Goal: Communication & Community: Ask a question

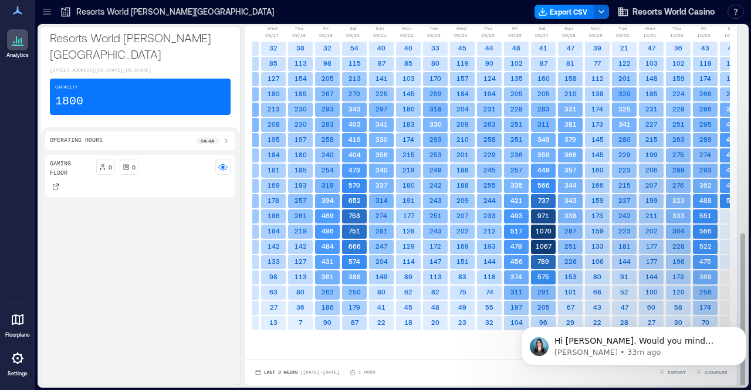
scroll to position [1, 0]
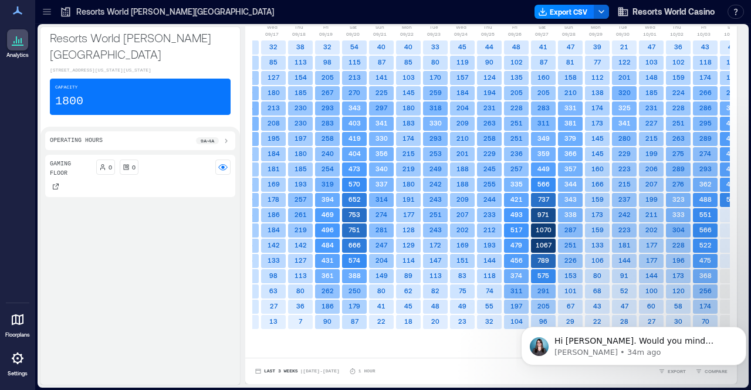
drag, startPoint x: 206, startPoint y: 188, endPoint x: 162, endPoint y: 232, distance: 61.8
click at [162, 232] on div "Gaming Floor 0 0" at bounding box center [140, 267] width 190 height 225
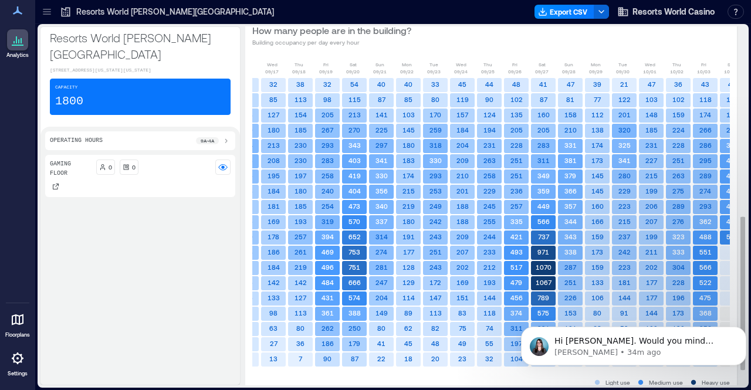
scroll to position [442, 0]
click at [740, 328] on icon "Dismiss notification" at bounding box center [742, 330] width 6 height 6
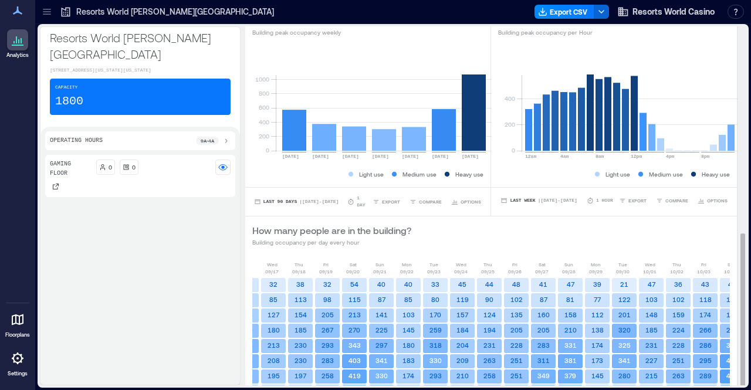
scroll to position [481, 0]
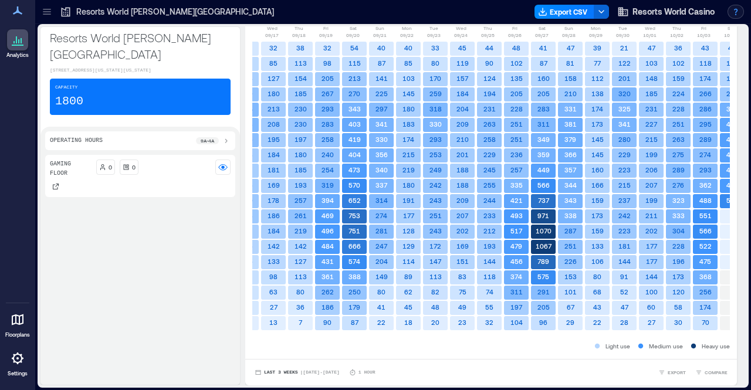
click at [733, 15] on button "button" at bounding box center [735, 12] width 16 height 14
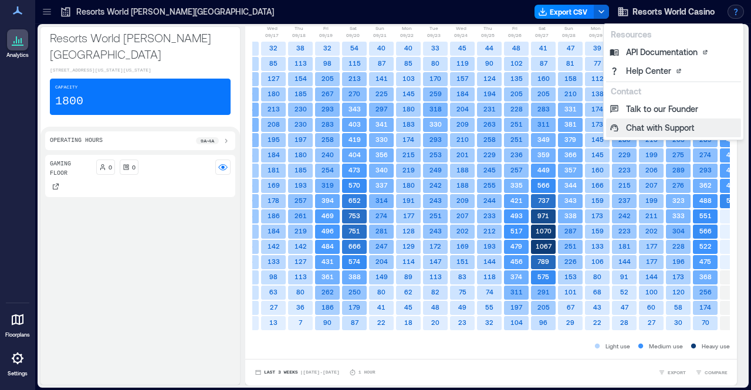
click at [668, 134] on button "Chat with Support" at bounding box center [673, 127] width 135 height 19
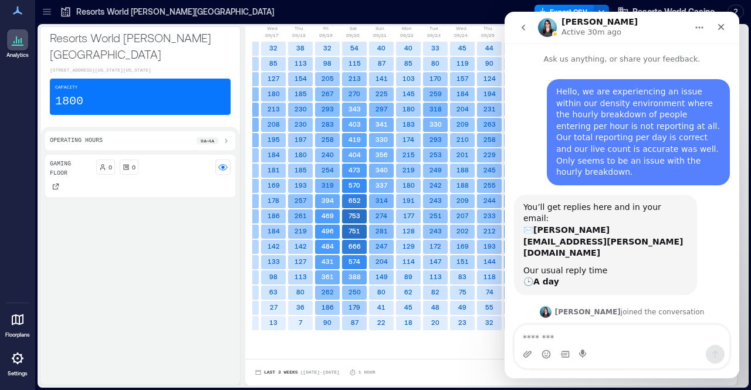
scroll to position [33, 0]
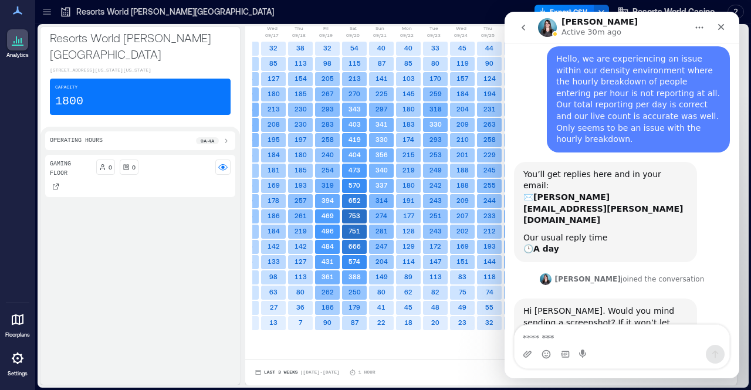
click at [584, 338] on textarea "Message…" at bounding box center [621, 335] width 215 height 20
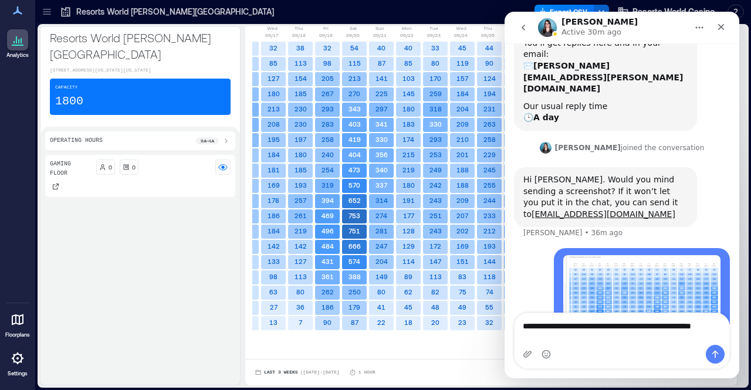
scroll to position [176, 0]
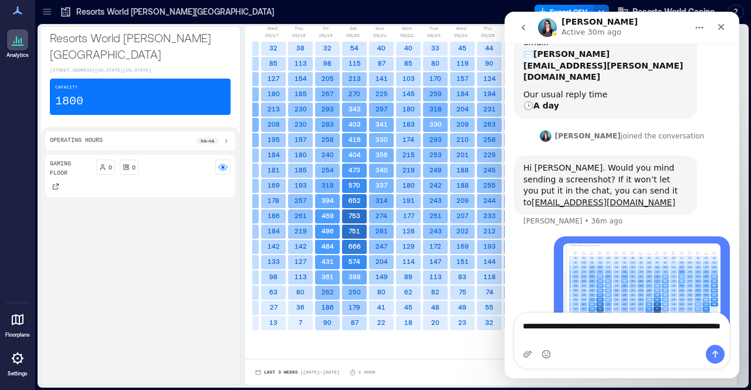
type textarea "**********"
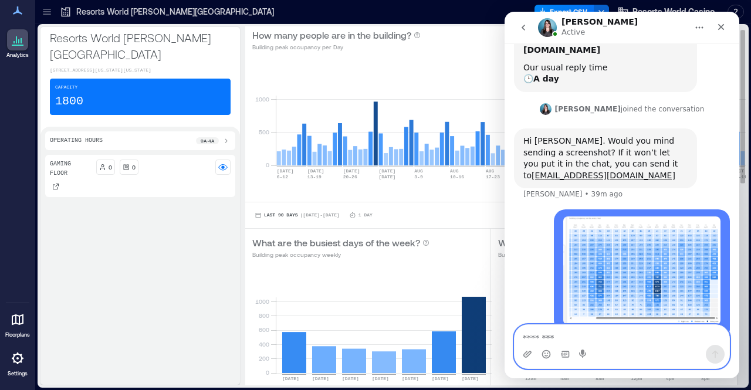
scroll to position [0, 0]
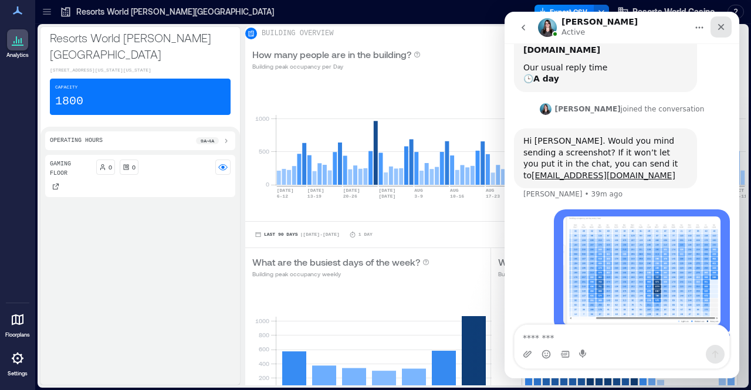
click at [718, 28] on icon "Close" at bounding box center [720, 26] width 9 height 9
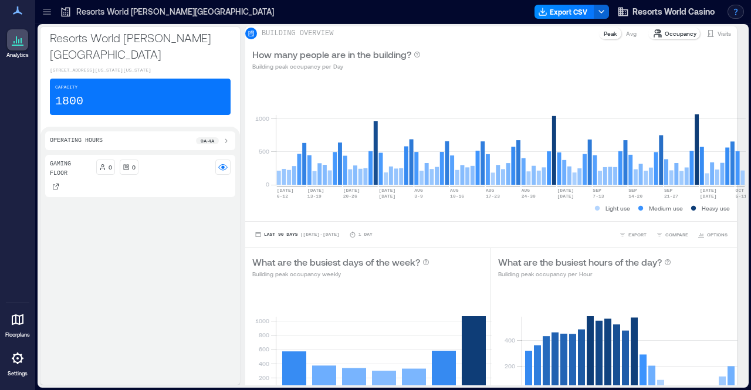
click at [739, 9] on button "button" at bounding box center [735, 12] width 16 height 14
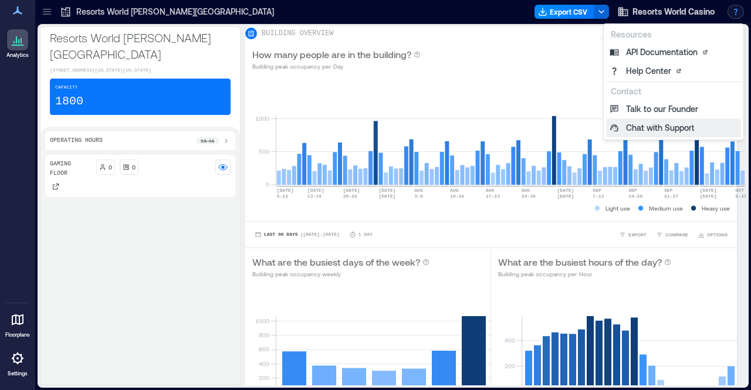
click at [668, 127] on button "Chat with Support" at bounding box center [673, 127] width 135 height 19
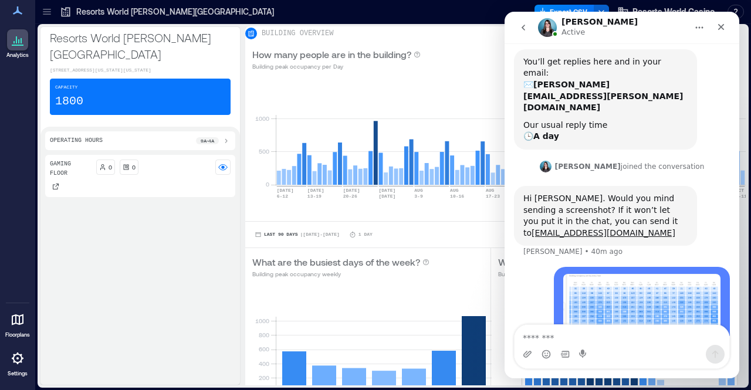
scroll to position [203, 0]
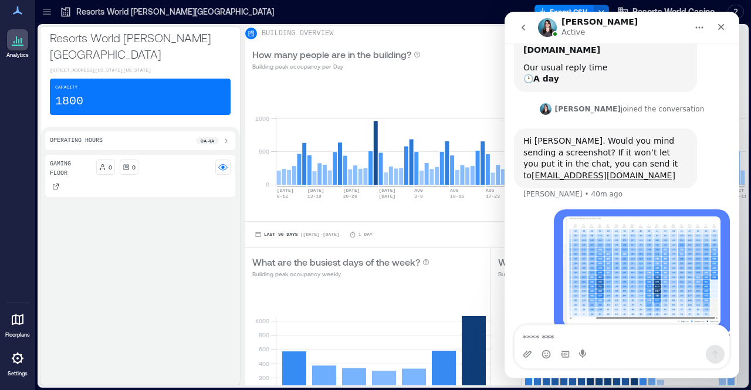
click at [545, 341] on textarea "Message…" at bounding box center [621, 335] width 215 height 20
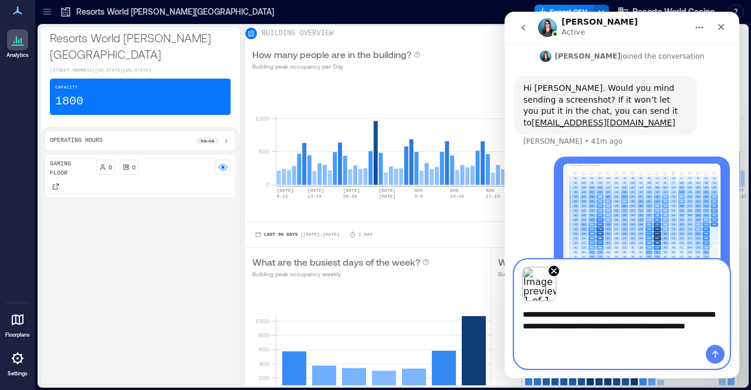
scroll to position [267, 0]
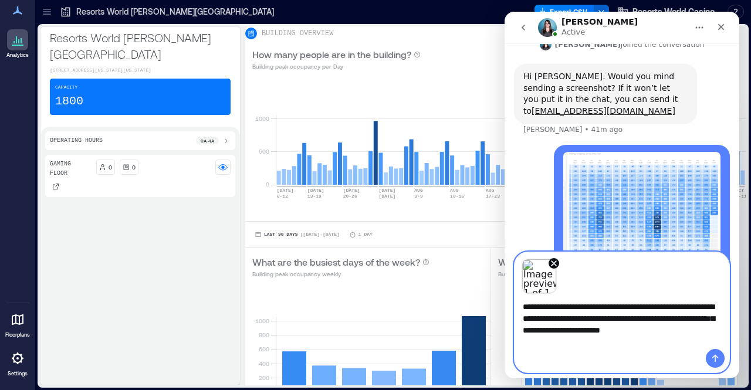
type textarea "**********"
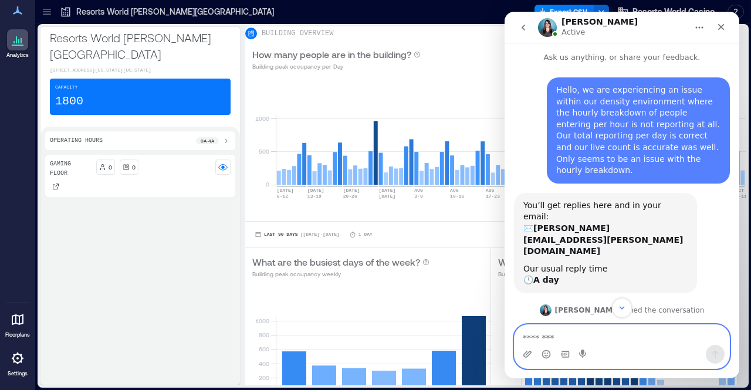
scroll to position [0, 0]
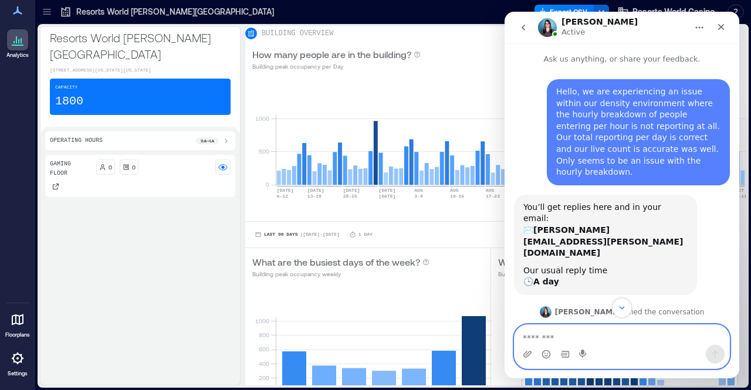
click at [188, 245] on div "Gaming Floor 0 0" at bounding box center [140, 267] width 190 height 225
click at [721, 26] on icon "Close" at bounding box center [721, 27] width 6 height 6
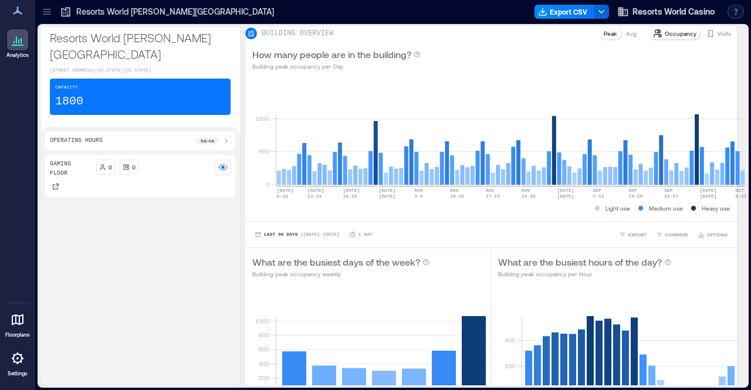
click at [734, 13] on button "button" at bounding box center [735, 12] width 16 height 14
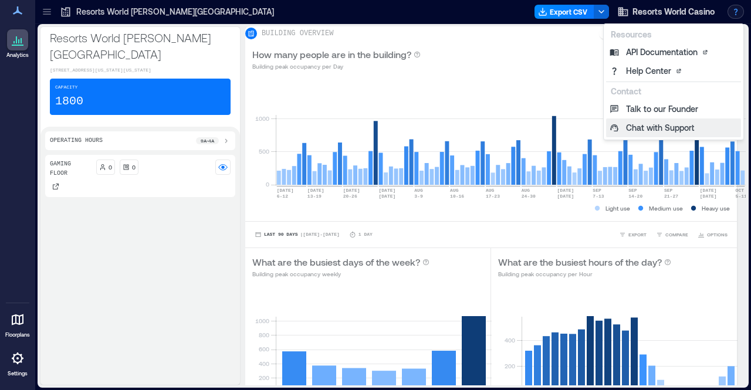
click at [675, 127] on button "Chat with Support" at bounding box center [673, 127] width 135 height 19
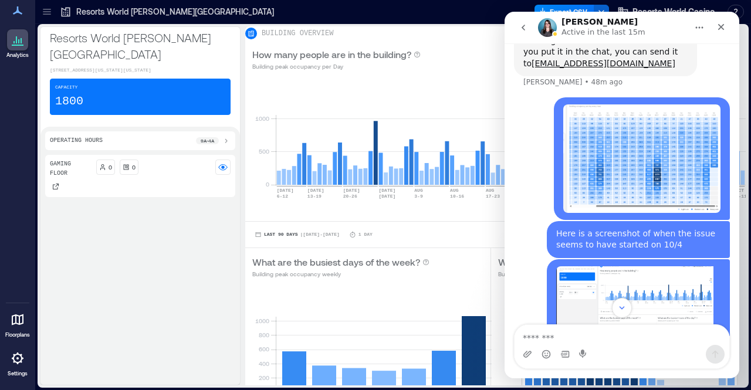
scroll to position [348, 0]
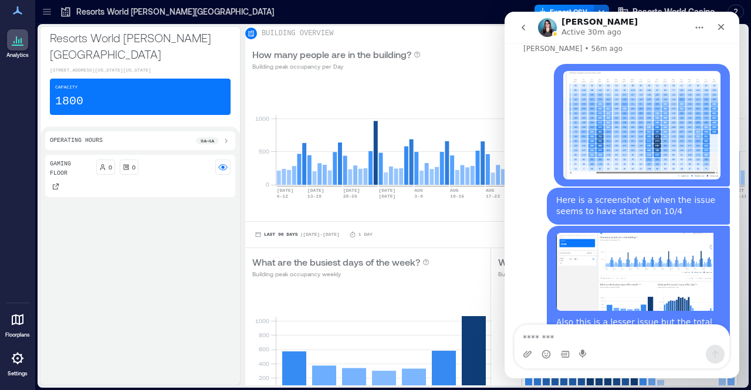
click at [589, 233] on img "user says…" at bounding box center [634, 272] width 157 height 78
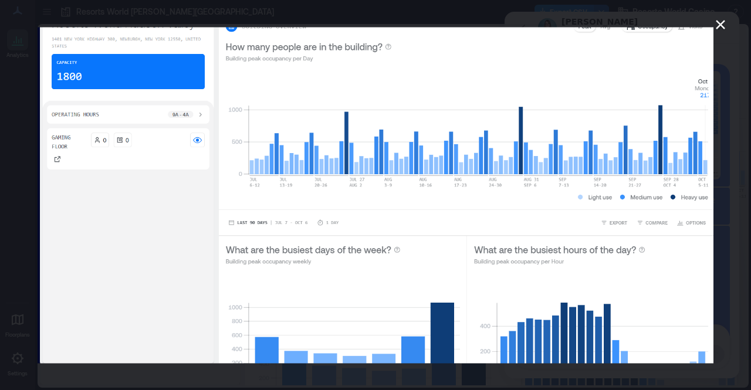
scroll to position [0, 0]
click at [731, 74] on div "Intercom messenger" at bounding box center [375, 195] width 751 height 390
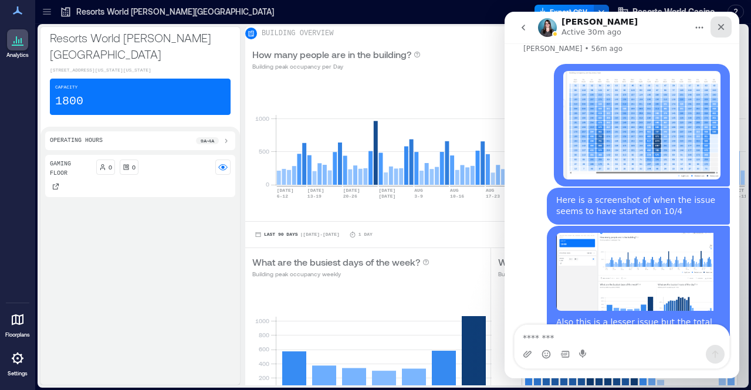
click at [720, 29] on icon "Close" at bounding box center [720, 26] width 9 height 9
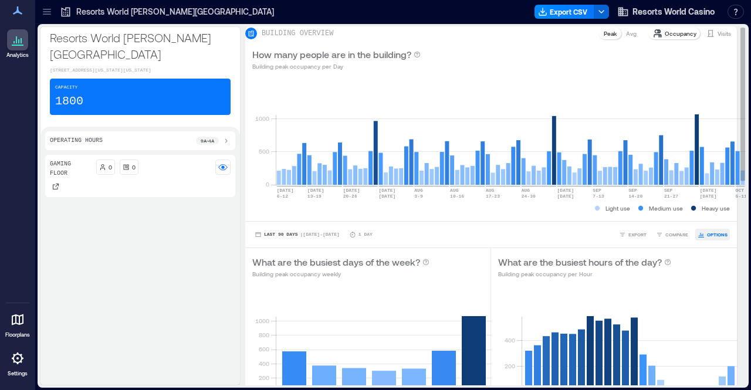
click at [707, 238] on span "OPTIONS" at bounding box center [717, 234] width 21 height 7
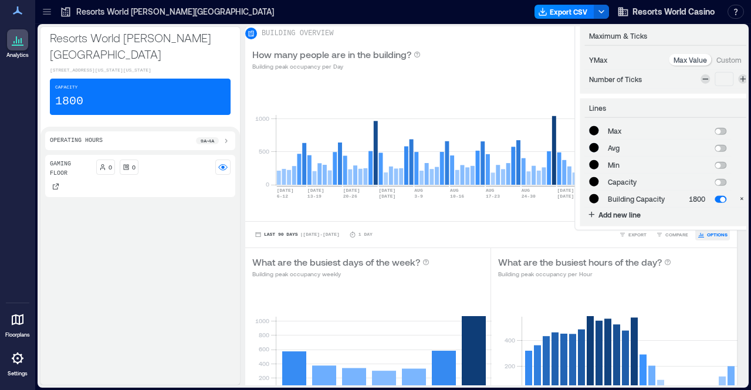
click at [707, 238] on span "OPTIONS" at bounding box center [717, 234] width 21 height 7
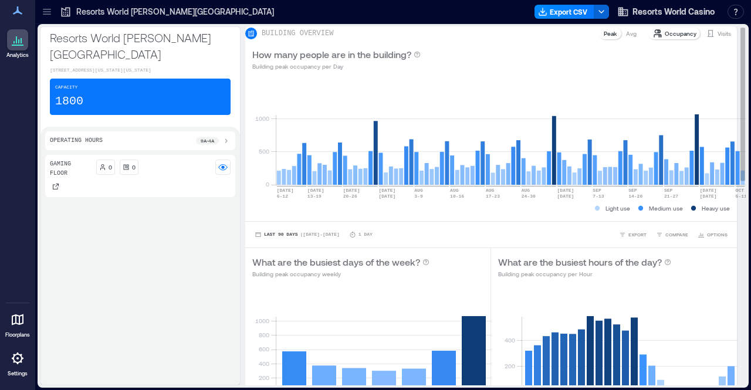
click at [717, 38] on p "Visits" at bounding box center [723, 33] width 13 height 9
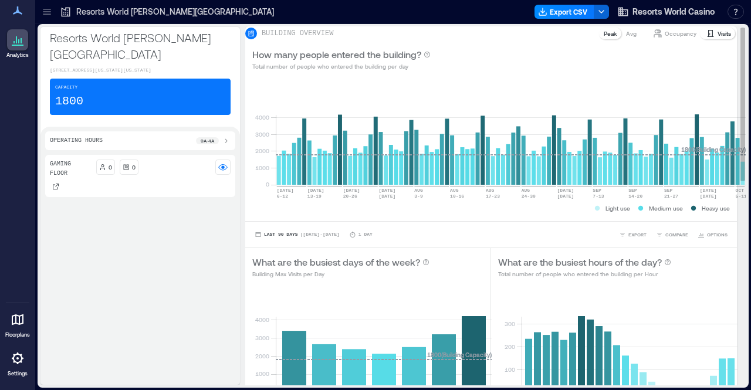
click at [664, 38] on p "Occupancy" at bounding box center [680, 33] width 32 height 9
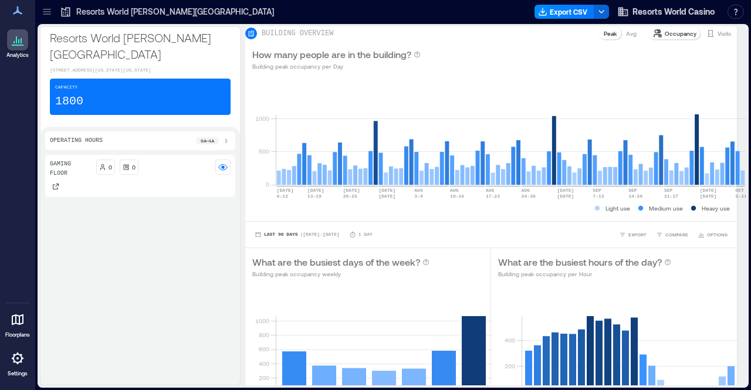
click at [14, 367] on div at bounding box center [17, 358] width 21 height 21
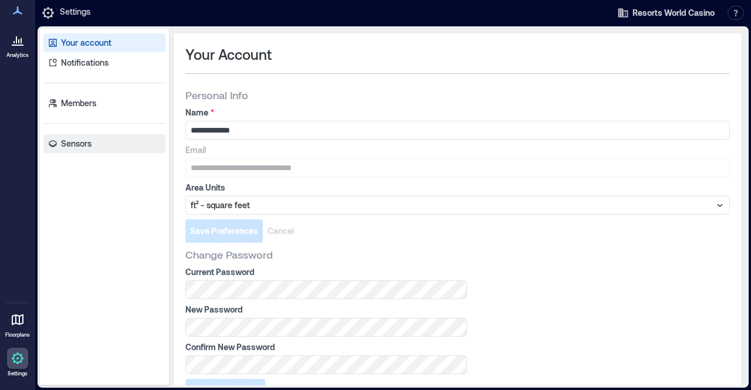
click at [91, 144] on p "Sensors" at bounding box center [76, 144] width 30 height 12
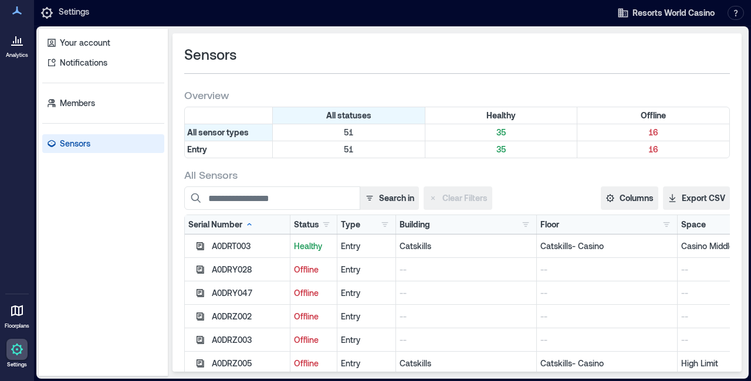
scroll to position [357, 0]
click at [420, 222] on div "Building" at bounding box center [414, 225] width 30 height 12
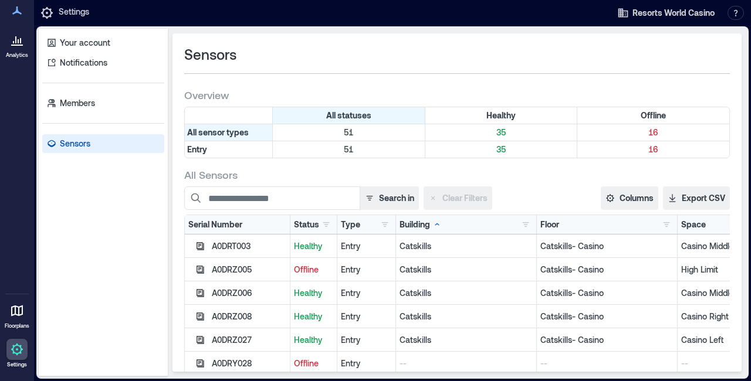
click at [420, 222] on div "Building" at bounding box center [420, 225] width 42 height 12
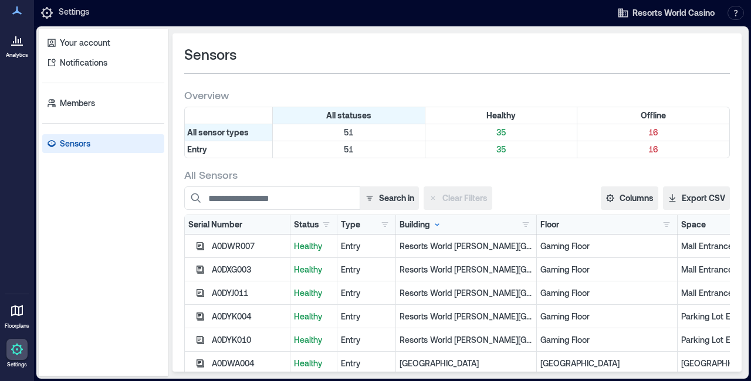
click at [437, 224] on icon at bounding box center [436, 224] width 9 height 9
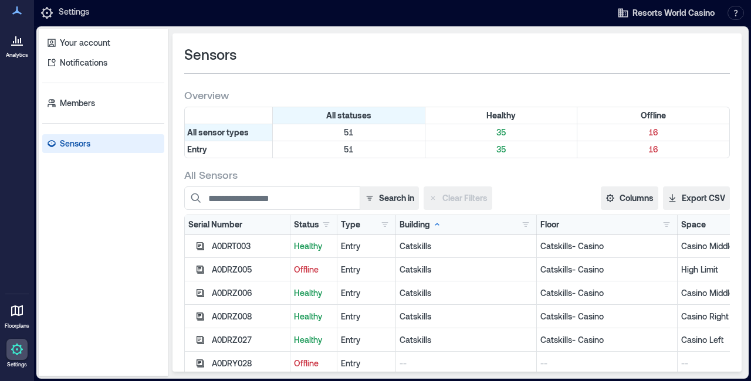
click at [437, 224] on icon at bounding box center [436, 224] width 9 height 9
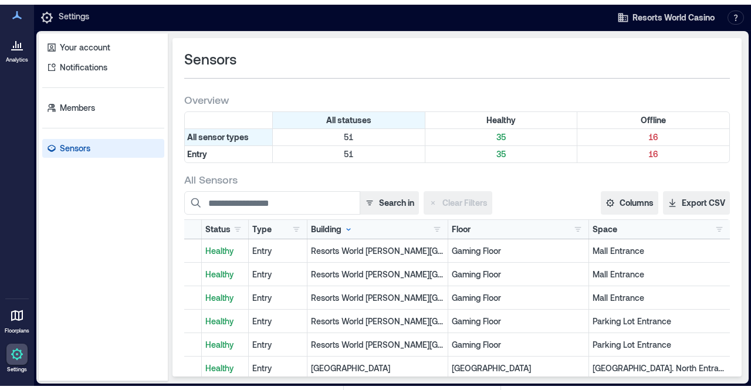
scroll to position [0, 0]
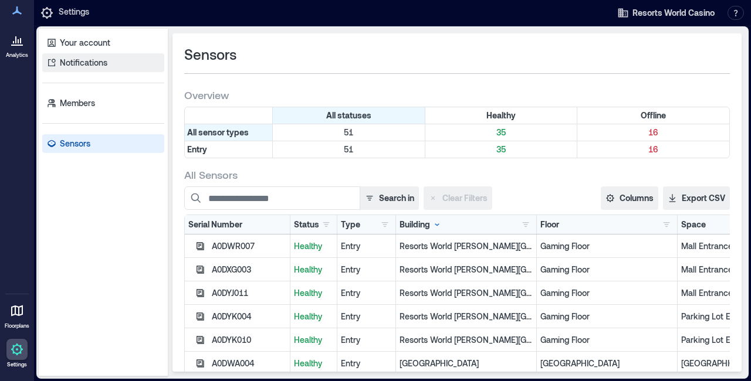
click at [74, 61] on p "Notifications" at bounding box center [83, 63] width 47 height 12
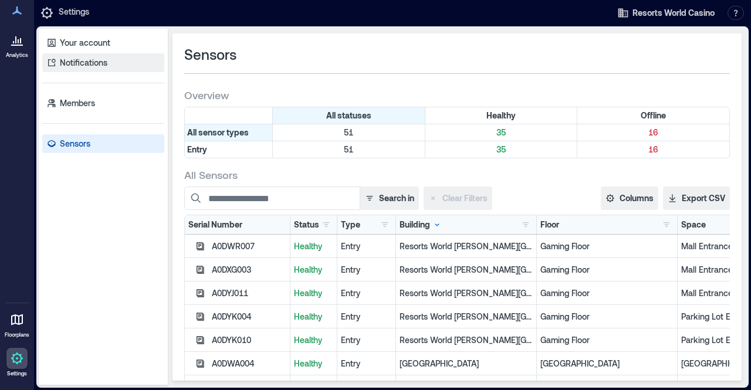
scroll to position [348, 0]
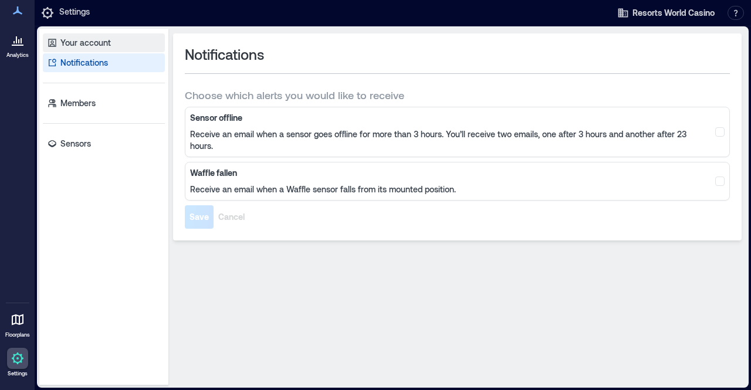
click at [86, 44] on p "Your account" at bounding box center [85, 43] width 50 height 12
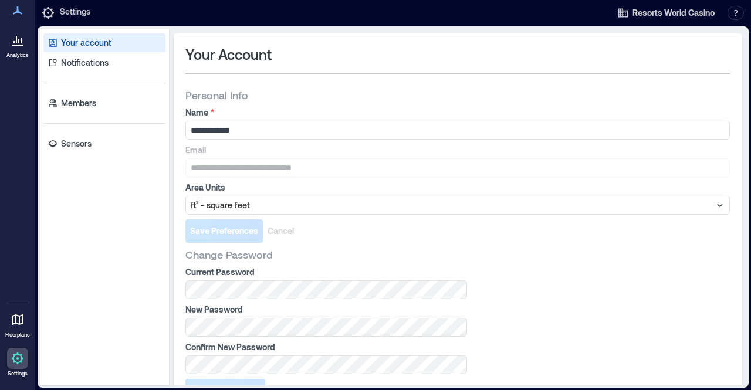
click at [20, 17] on icon at bounding box center [18, 11] width 14 height 14
click at [15, 58] on p "Analytics" at bounding box center [17, 55] width 22 height 7
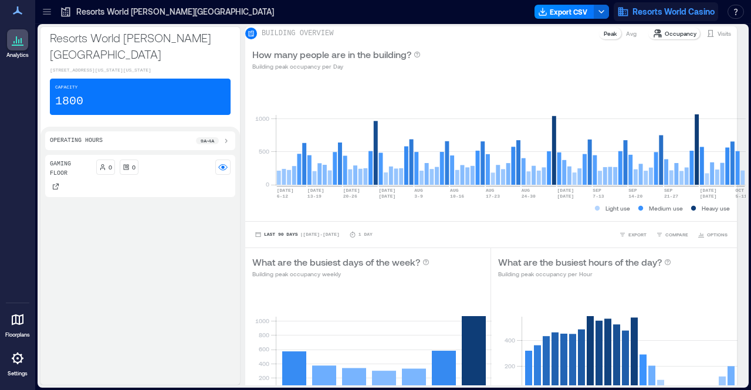
click at [664, 13] on span "Resorts World Casino" at bounding box center [673, 12] width 82 height 12
click at [740, 13] on button "button" at bounding box center [735, 12] width 16 height 14
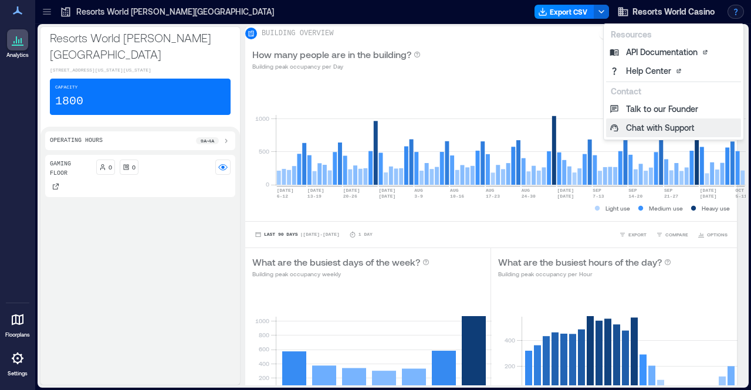
click at [639, 126] on button "Chat with Support" at bounding box center [673, 127] width 135 height 19
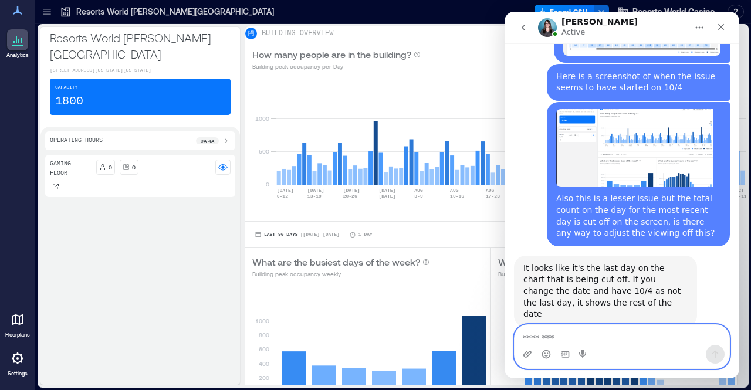
scroll to position [463, 0]
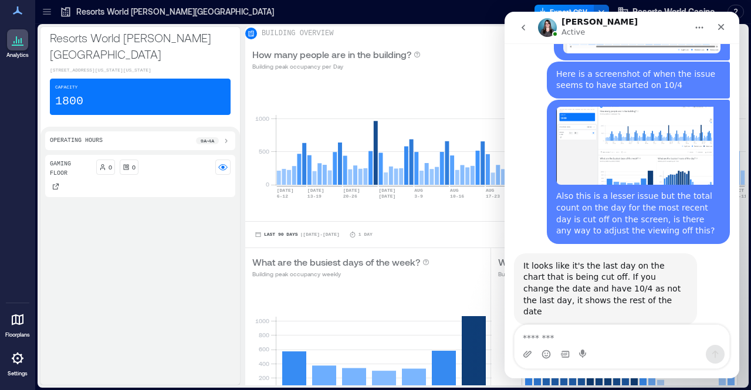
click at [190, 289] on div "Gaming Floor 0 0" at bounding box center [140, 267] width 190 height 225
click at [716, 29] on icon "Close" at bounding box center [720, 26] width 9 height 9
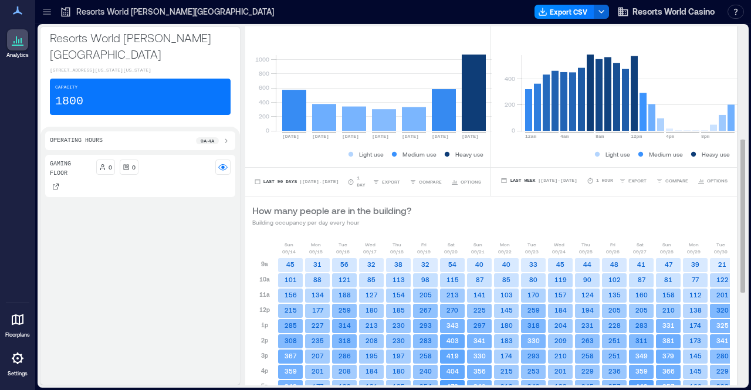
scroll to position [481, 0]
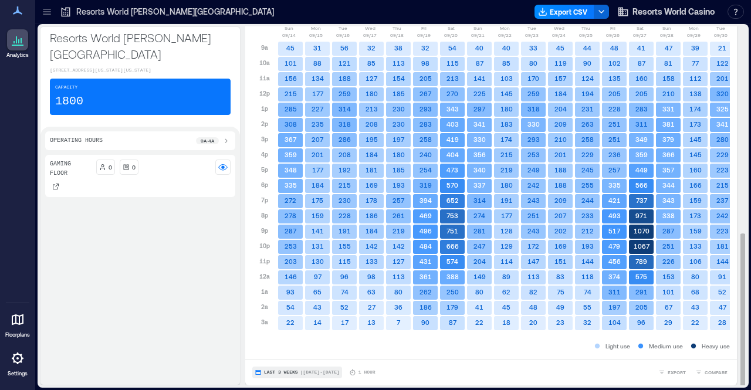
click at [294, 368] on button "Last 3 Weeks | [DATE] - [DATE]" at bounding box center [297, 372] width 90 height 12
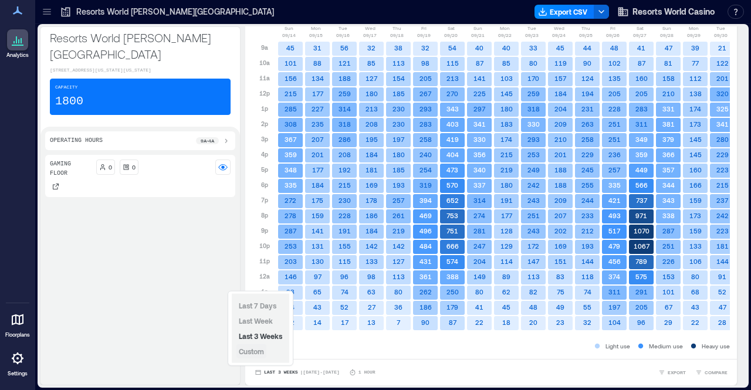
click at [256, 356] on span "Custom" at bounding box center [251, 351] width 25 height 9
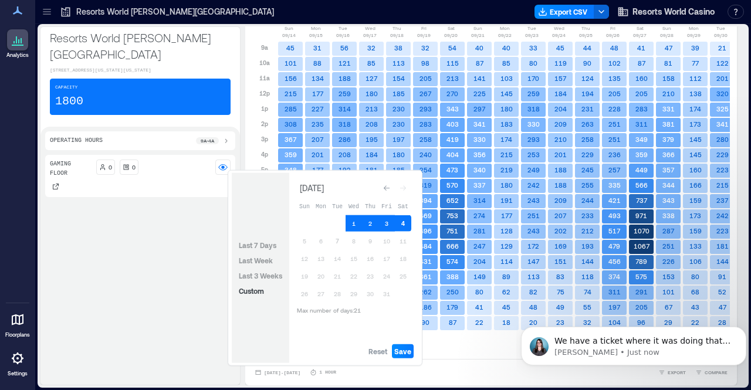
scroll to position [467, 0]
click at [267, 276] on span "Last 3 Weeks" at bounding box center [260, 275] width 43 height 8
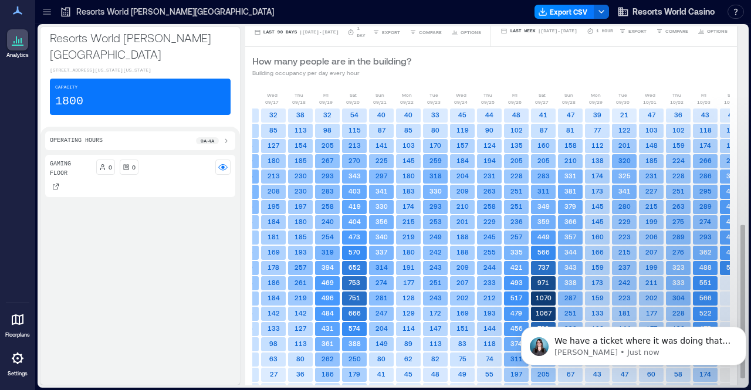
scroll to position [481, 0]
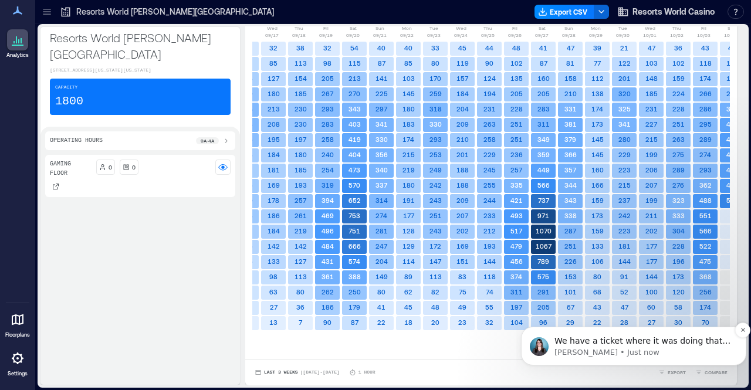
click at [667, 355] on p "[PERSON_NAME] • Just now" at bounding box center [642, 352] width 177 height 11
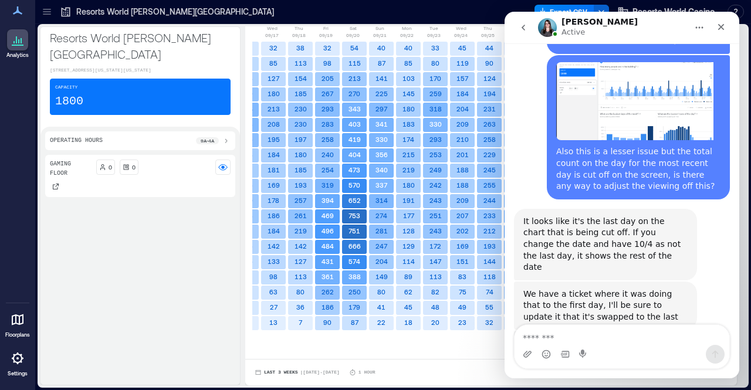
scroll to position [505, 0]
click at [164, 361] on div "Gaming Floor 0 0" at bounding box center [140, 267] width 190 height 225
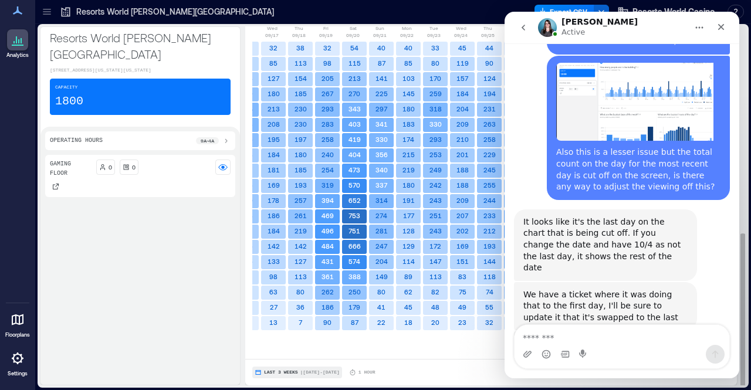
click at [300, 372] on span "| [DATE] - [DATE]" at bounding box center [319, 372] width 39 height 0
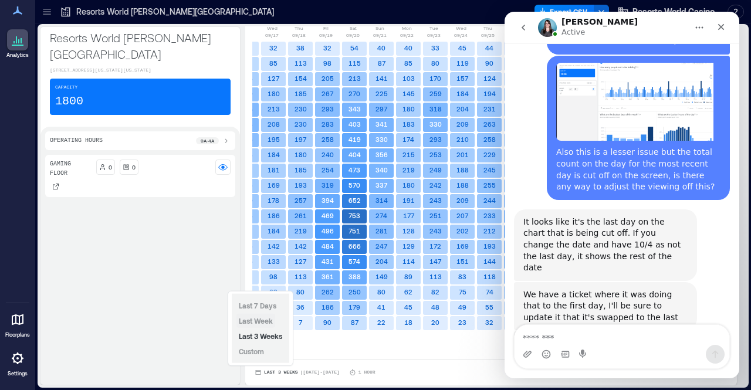
click at [257, 318] on span "Last Week" at bounding box center [256, 321] width 34 height 8
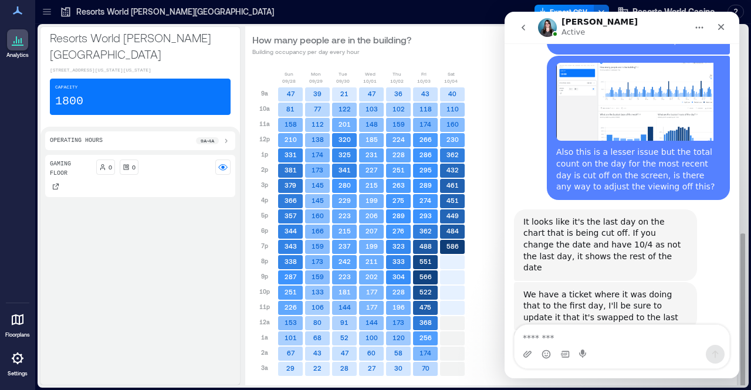
scroll to position [481, 0]
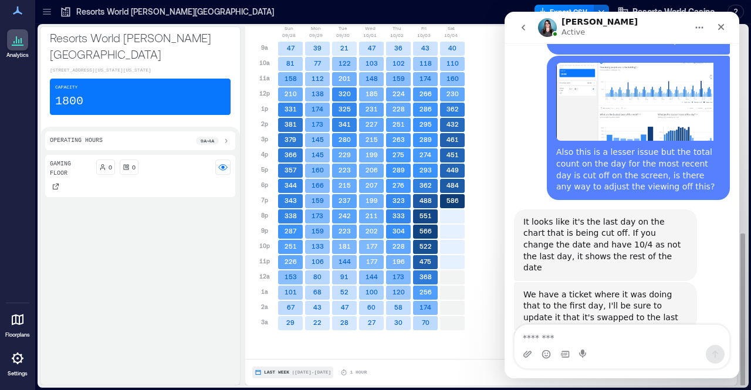
click at [252, 375] on button "Last Week | [DATE] - [DATE]" at bounding box center [292, 372] width 81 height 12
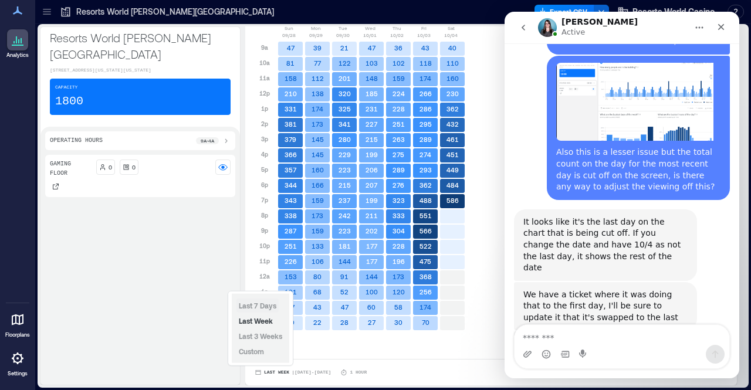
click at [266, 304] on span "Last 7 Days" at bounding box center [258, 305] width 38 height 8
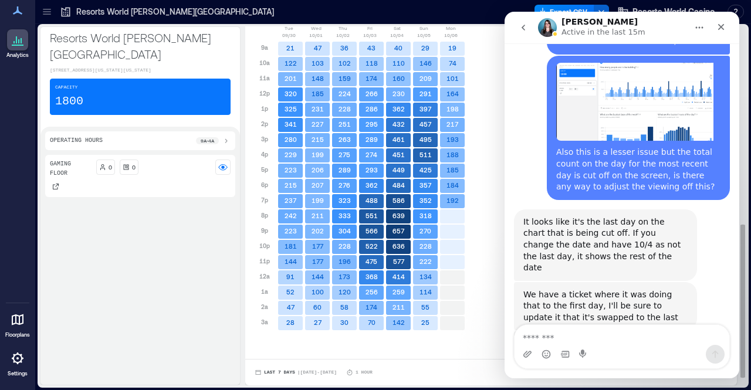
scroll to position [458, 0]
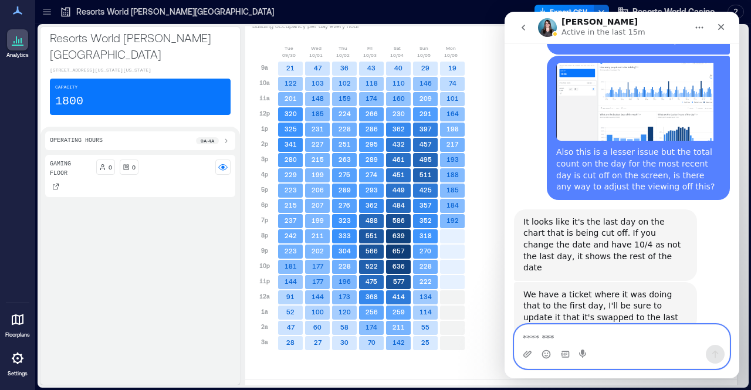
click at [532, 335] on textarea "Message…" at bounding box center [621, 335] width 215 height 20
click at [536, 344] on textarea "Message…" at bounding box center [621, 335] width 215 height 20
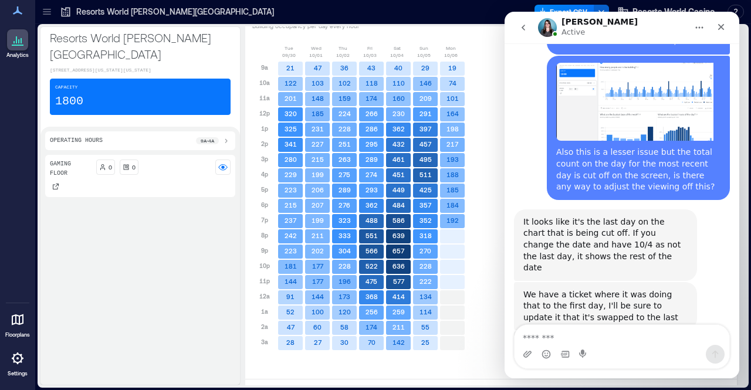
scroll to position [531, 0]
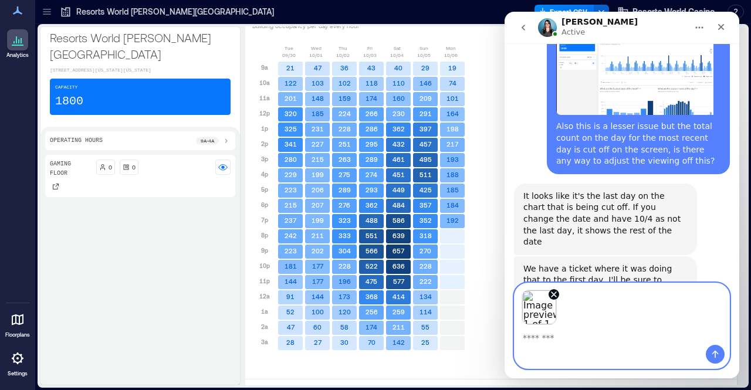
click at [572, 338] on textarea "Message…" at bounding box center [621, 335] width 215 height 20
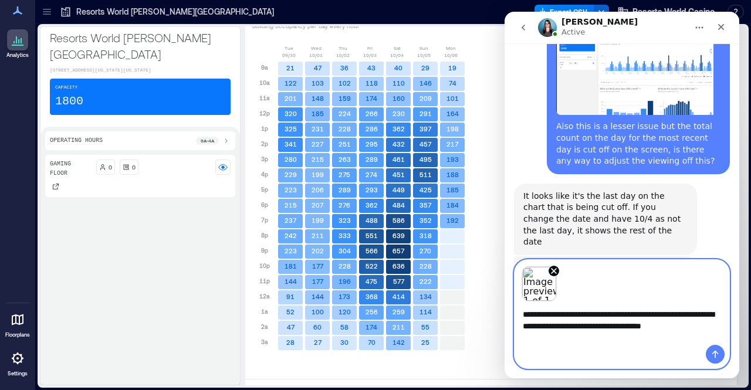
type textarea "**********"
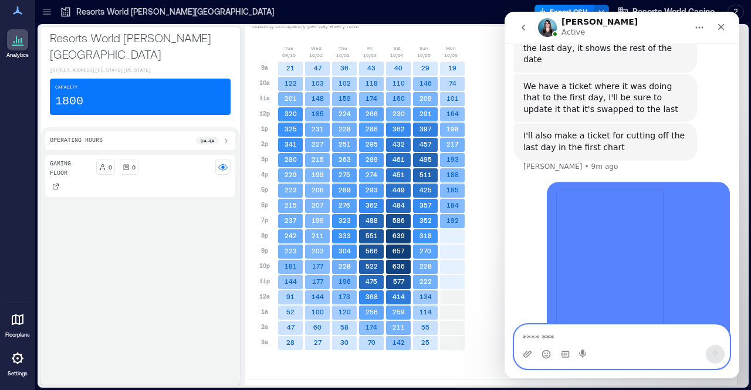
scroll to position [726, 0]
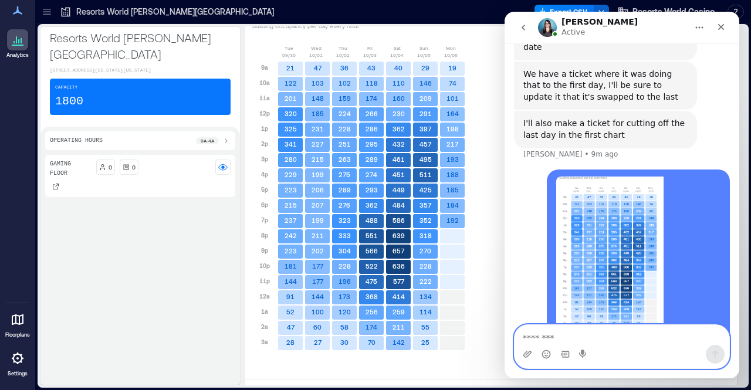
click at [162, 327] on div "Gaming Floor 0 0" at bounding box center [140, 267] width 190 height 225
click at [722, 22] on icon "Close" at bounding box center [720, 26] width 9 height 9
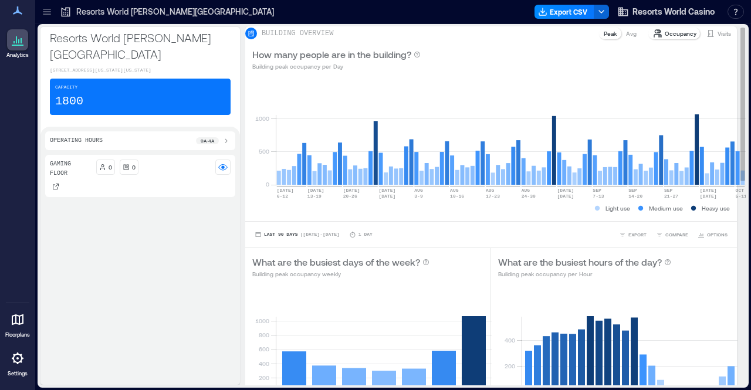
scroll to position [772, 0]
click at [732, 9] on button "button" at bounding box center [735, 12] width 16 height 14
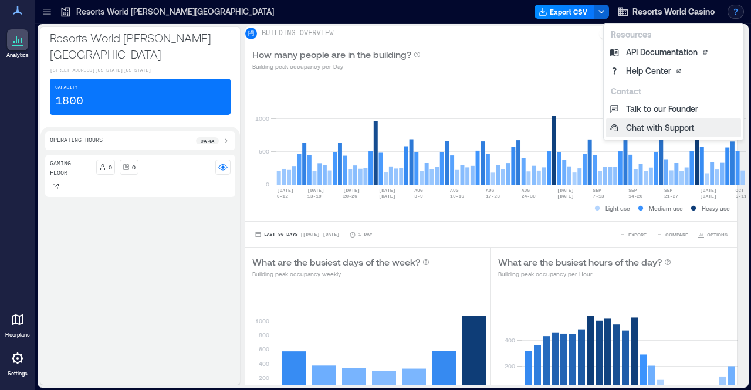
click at [669, 126] on button "Chat with Support" at bounding box center [673, 127] width 135 height 19
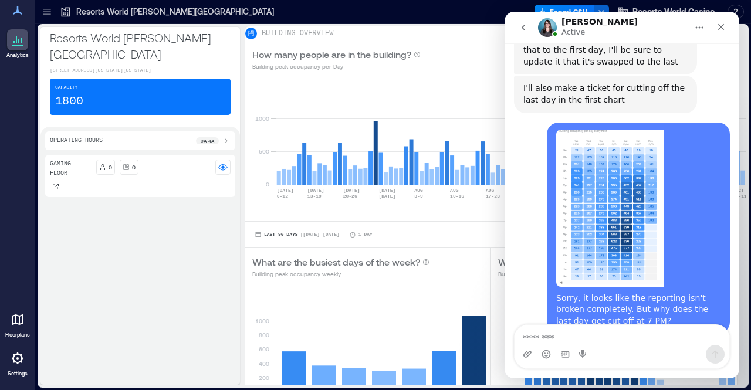
scroll to position [761, 0]
click at [588, 332] on textarea "Message…" at bounding box center [621, 335] width 215 height 20
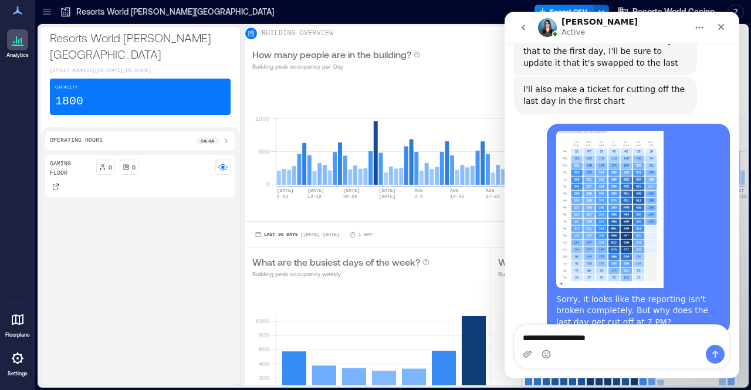
type textarea "**********"
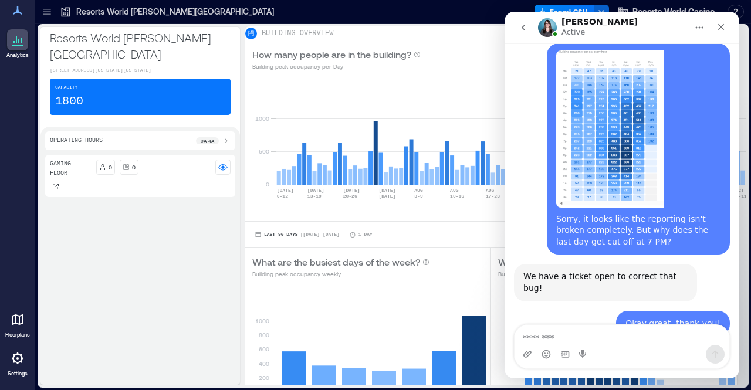
scroll to position [843, 0]
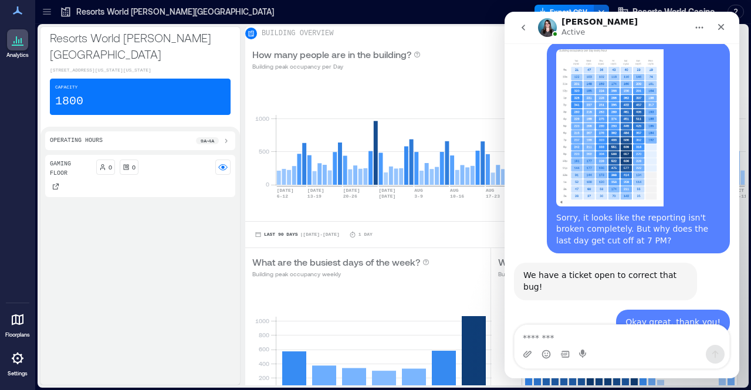
click at [573, 339] on textarea "Message…" at bounding box center [621, 335] width 215 height 20
type textarea "**********"
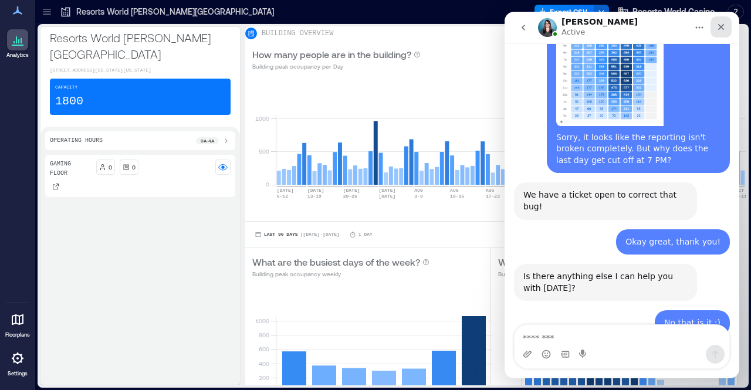
scroll to position [924, 0]
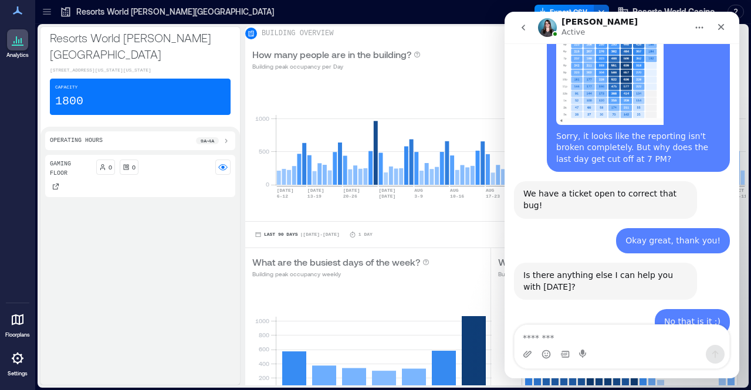
click at [564, 335] on textarea "Message…" at bounding box center [621, 335] width 215 height 20
type textarea "*"
type textarea "********"
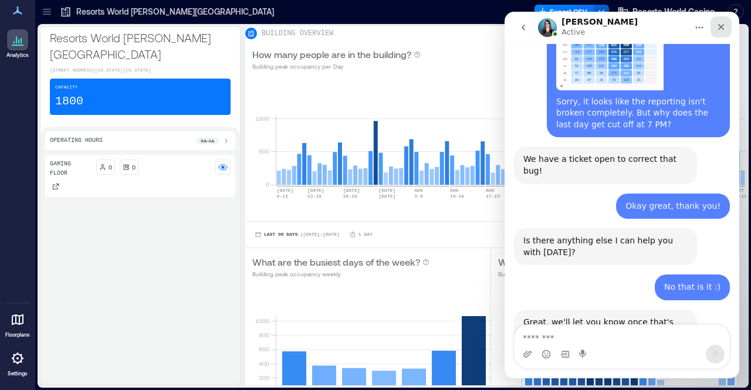
click at [719, 32] on div "Close" at bounding box center [720, 26] width 21 height 21
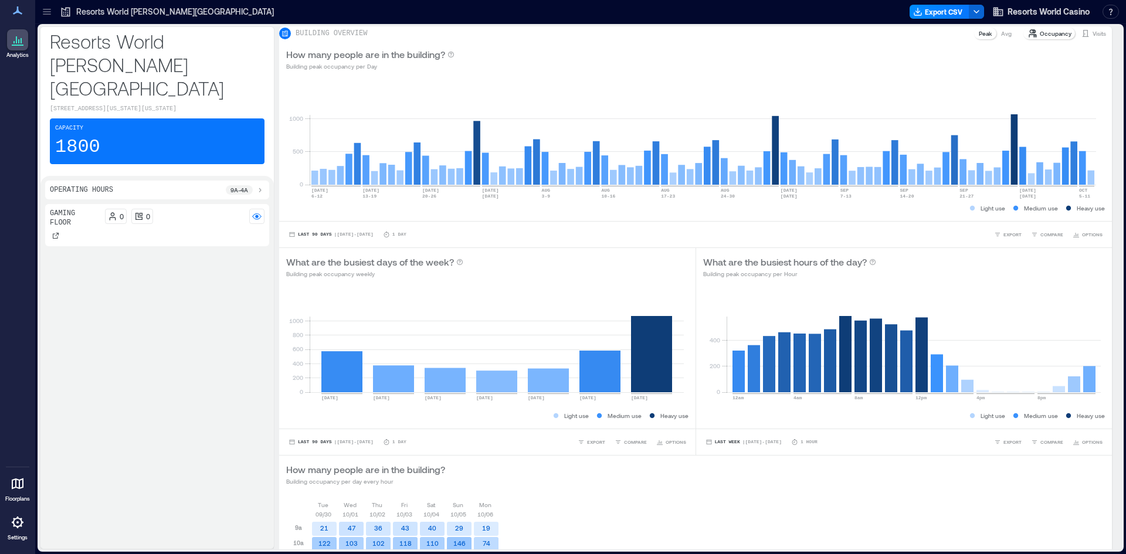
scroll to position [914, 0]
